Goal: Leave review/rating: Leave review/rating

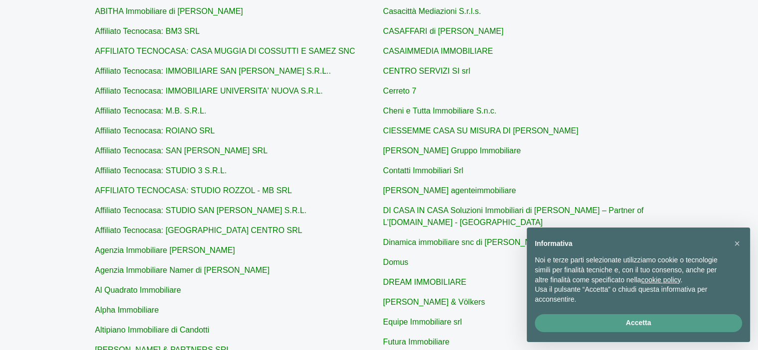
scroll to position [150, 0]
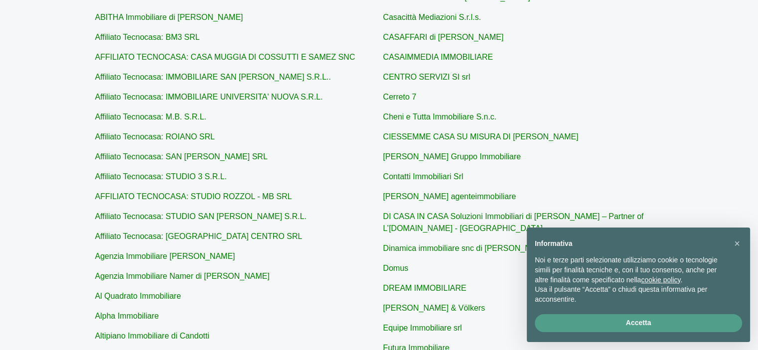
click at [434, 131] on p "CIESSEMME CASA SU MISURA DI [PERSON_NAME]" at bounding box center [523, 137] width 280 height 12
click at [434, 134] on link "CIESSEMME CASA SU MISURA DI [PERSON_NAME]" at bounding box center [480, 137] width 195 height 8
type input "CIESSEMME CASA SU MISURA DI [PERSON_NAME]"
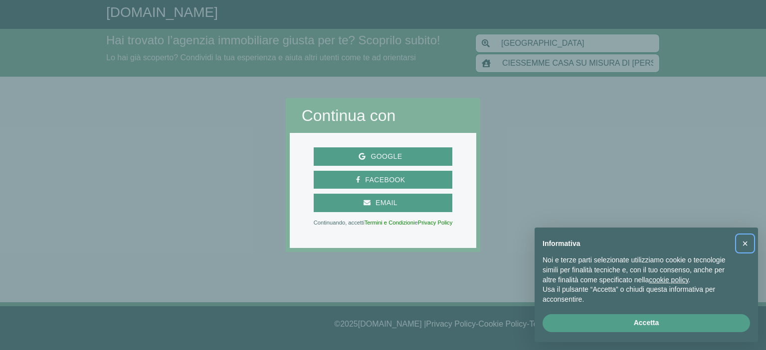
click at [742, 241] on span "×" at bounding box center [745, 243] width 6 height 11
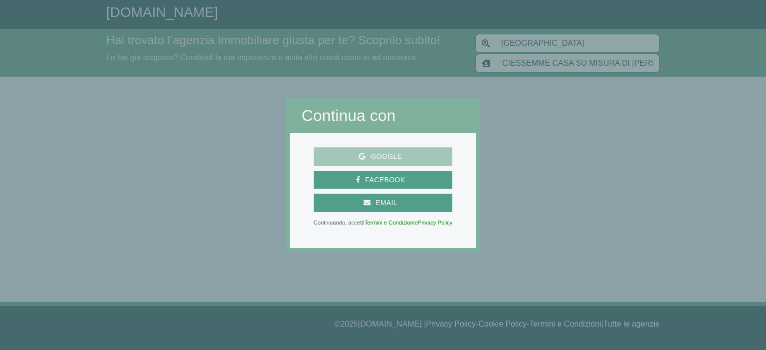
click at [385, 153] on span "Google" at bounding box center [385, 157] width 41 height 12
